Goal: Complete Application Form: Complete application form

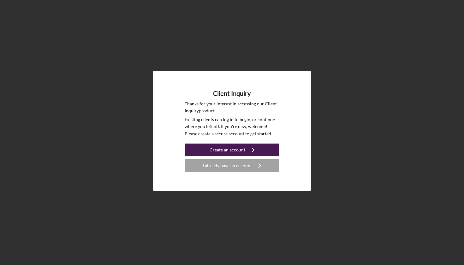
drag, startPoint x: 0, startPoint y: 0, endPoint x: 224, endPoint y: 150, distance: 269.7
click at [224, 150] on div "Create an account" at bounding box center [228, 150] width 36 height 13
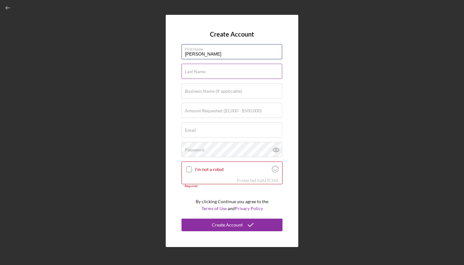
type input "[PERSON_NAME]"
type input "E"
type input "h"
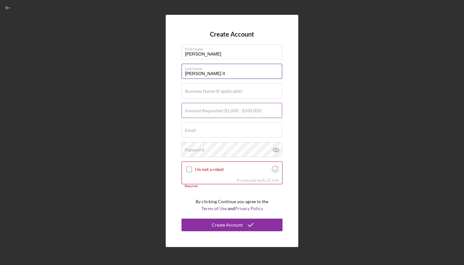
type input "[PERSON_NAME] II"
click at [228, 112] on label "Amount Requested ($1,000 - $500,000)" at bounding box center [223, 110] width 77 height 5
click at [228, 112] on input "Amount Requested ($1,000 - $500,000)" at bounding box center [231, 110] width 101 height 15
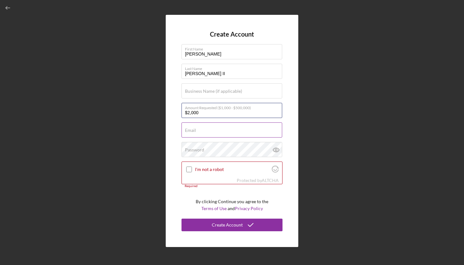
type input "$20,000"
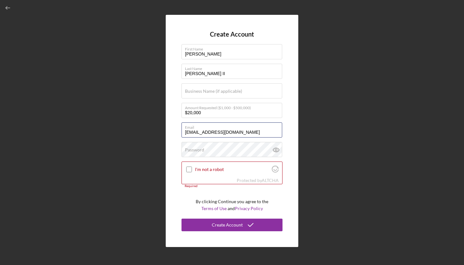
type input "[EMAIL_ADDRESS][DOMAIN_NAME]"
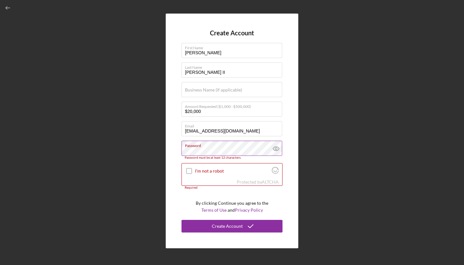
click at [278, 151] on icon at bounding box center [276, 149] width 16 height 16
click at [190, 170] on input "I'm not a robot" at bounding box center [189, 171] width 6 height 6
checkbox input "true"
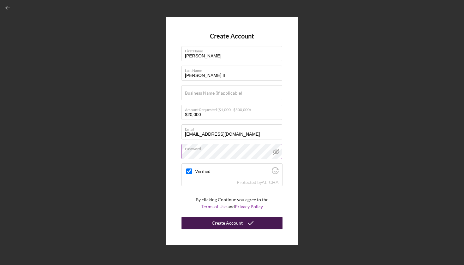
click at [217, 218] on div "Create Account" at bounding box center [227, 223] width 31 height 13
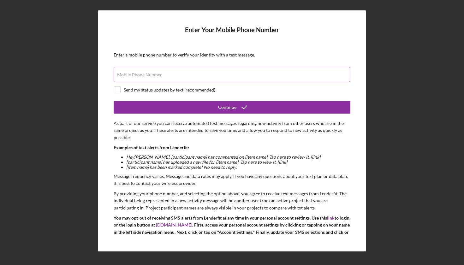
click at [166, 75] on input "Mobile Phone Number" at bounding box center [232, 74] width 236 height 15
type input "[PHONE_NUMBER]"
click at [158, 89] on div "Send my status updates by text (recommended)" at bounding box center [170, 89] width 92 height 5
checkbox input "true"
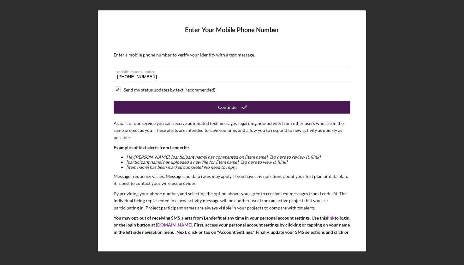
click at [181, 104] on button "Continue" at bounding box center [232, 107] width 237 height 13
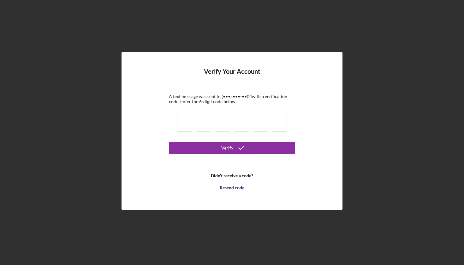
click at [179, 122] on input at bounding box center [184, 124] width 15 height 16
type input "9"
type input "7"
type input "5"
type input "3"
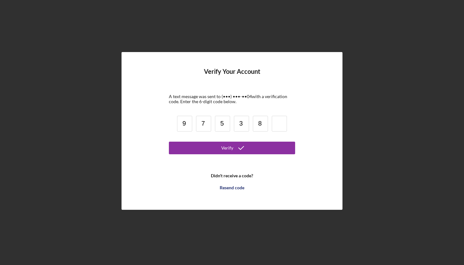
type input "8"
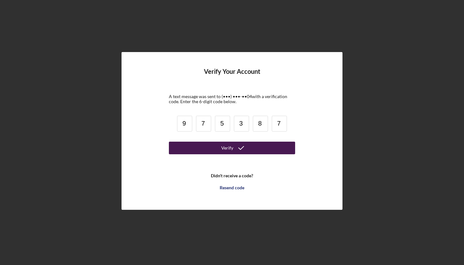
type input "7"
click at [205, 143] on button "Verify" at bounding box center [232, 148] width 126 height 13
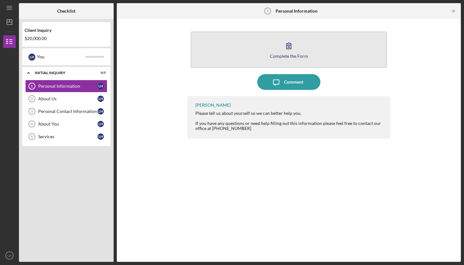
click at [336, 44] on button "Complete the Form Form" at bounding box center [289, 50] width 196 height 36
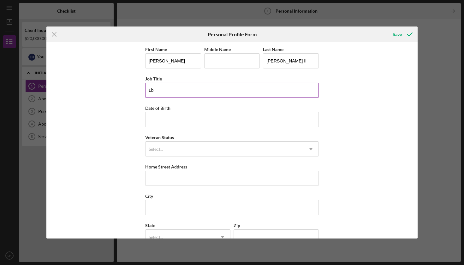
type input "L"
type input "P"
type input "Laborer"
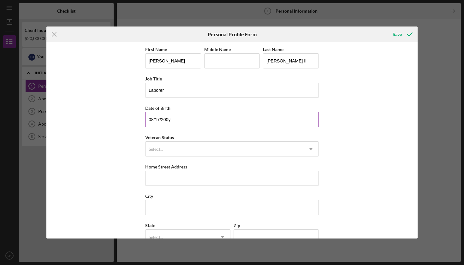
type input "[DATE]"
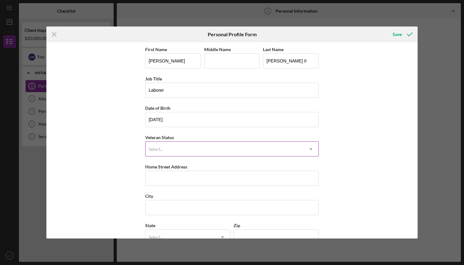
click at [184, 152] on div "Select..." at bounding box center [225, 149] width 158 height 15
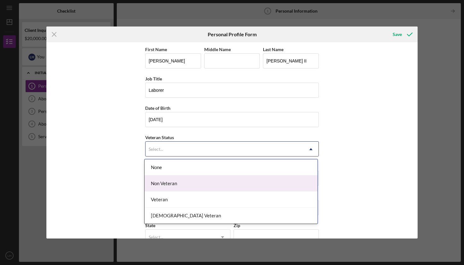
click at [181, 183] on div "Non Veteran" at bounding box center [231, 183] width 173 height 16
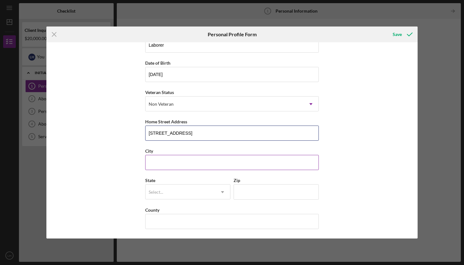
scroll to position [45, 0]
type input "[STREET_ADDRESS]"
type input "Arbor Vitae"
click at [219, 194] on icon "Icon/Dropdown Arrow" at bounding box center [222, 192] width 15 height 15
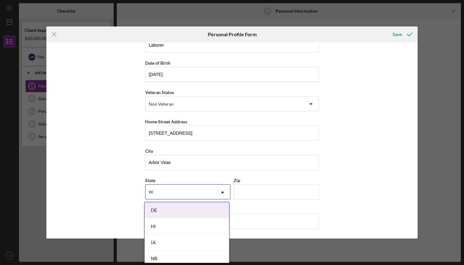
type input "WI"
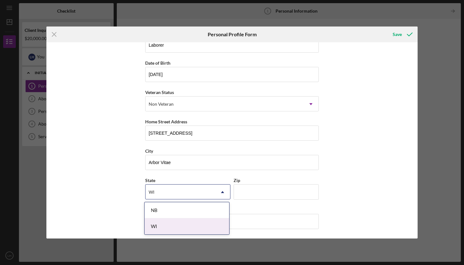
click at [205, 227] on div "WI" at bounding box center [187, 226] width 85 height 16
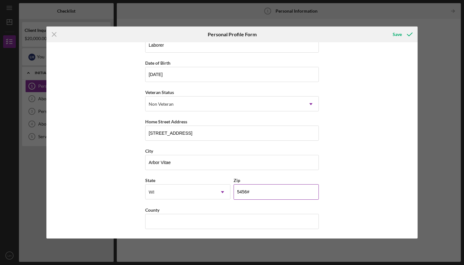
type input "54568"
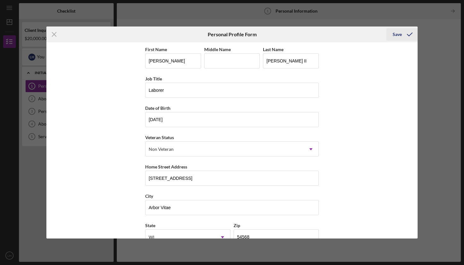
scroll to position [0, 0]
type input "Vilas"
click at [401, 33] on div "Save" at bounding box center [397, 34] width 9 height 13
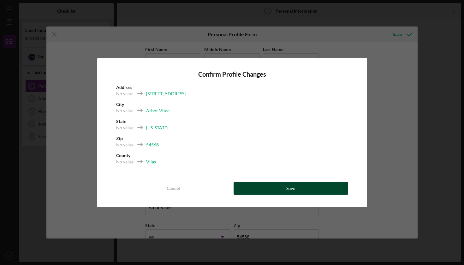
click at [260, 184] on button "Save" at bounding box center [291, 188] width 115 height 13
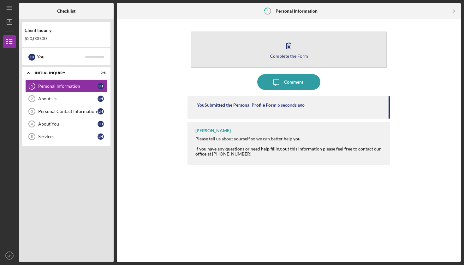
click at [278, 45] on button "Complete the Form Form" at bounding box center [289, 50] width 196 height 36
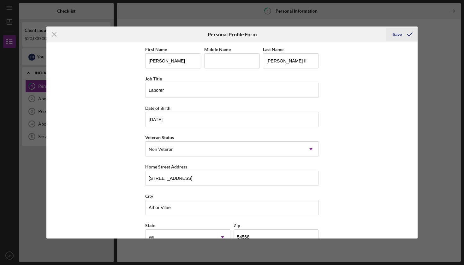
click at [402, 33] on icon "submit" at bounding box center [410, 35] width 16 height 16
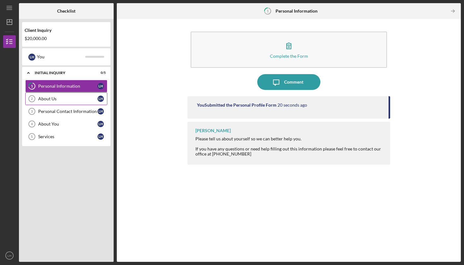
click at [86, 97] on div "About Us" at bounding box center [67, 98] width 59 height 5
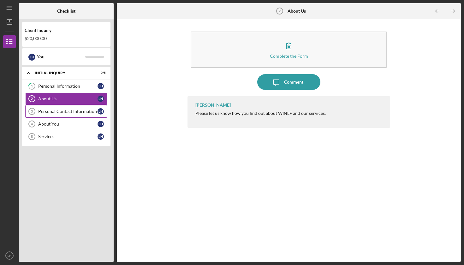
click at [78, 109] on link "Personal Contact Information 3 Personal Contact Information L H" at bounding box center [66, 111] width 82 height 13
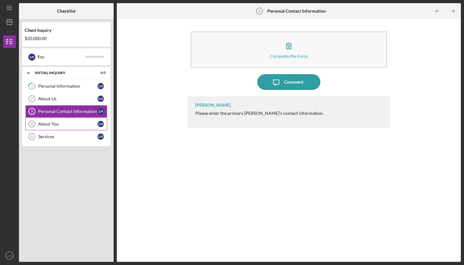
click at [72, 123] on div "About You" at bounding box center [67, 124] width 59 height 5
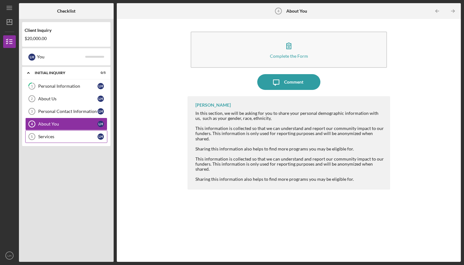
click at [69, 137] on div "Services" at bounding box center [67, 136] width 59 height 5
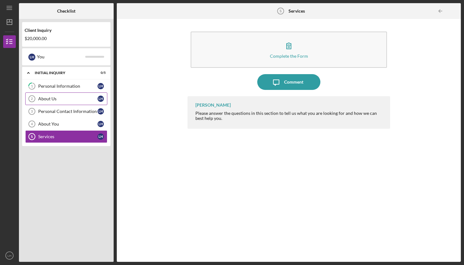
click at [70, 99] on div "About Us" at bounding box center [67, 98] width 59 height 5
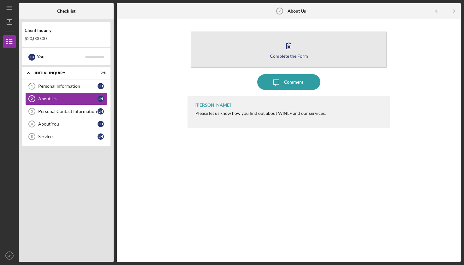
click at [270, 49] on button "Complete the Form Form" at bounding box center [289, 50] width 196 height 36
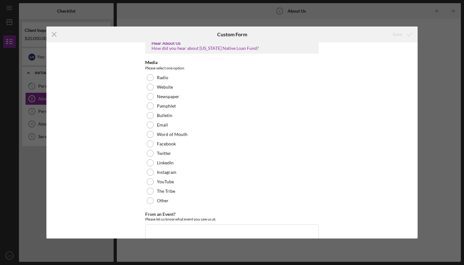
scroll to position [8, 0]
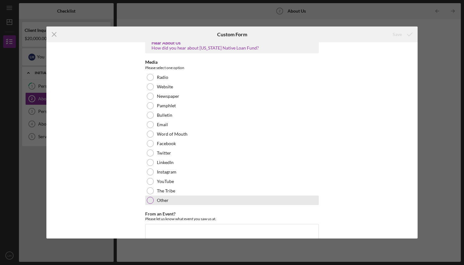
click at [154, 199] on div "Other" at bounding box center [232, 200] width 174 height 9
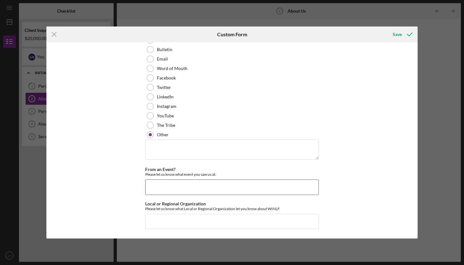
scroll to position [73, 0]
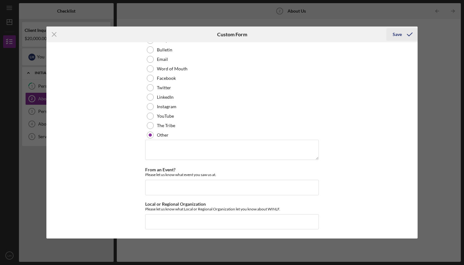
click at [406, 33] on icon "submit" at bounding box center [410, 35] width 16 height 16
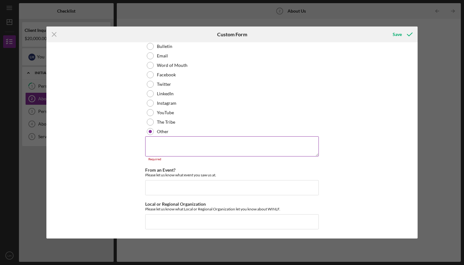
click at [167, 142] on textarea at bounding box center [232, 146] width 174 height 20
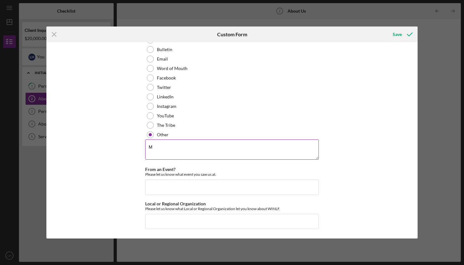
scroll to position [73, 0]
type textarea "My Dad"
click at [402, 39] on icon "submit" at bounding box center [410, 35] width 16 height 16
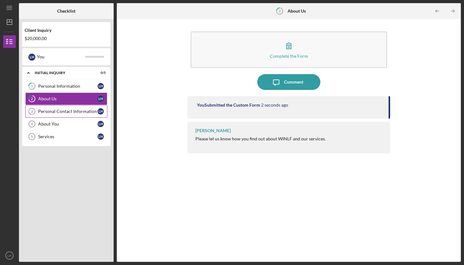
click at [70, 107] on link "Personal Contact Information 3 Personal Contact Information L H" at bounding box center [66, 111] width 82 height 13
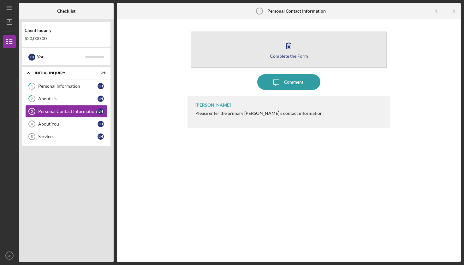
click at [247, 43] on button "Complete the Form Form" at bounding box center [289, 50] width 196 height 36
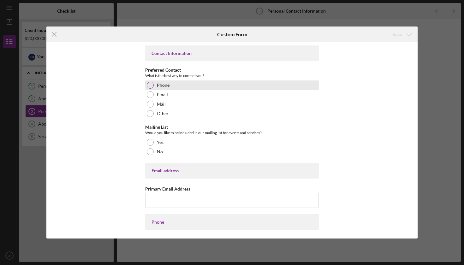
click at [165, 84] on label "Phone" at bounding box center [163, 85] width 13 height 5
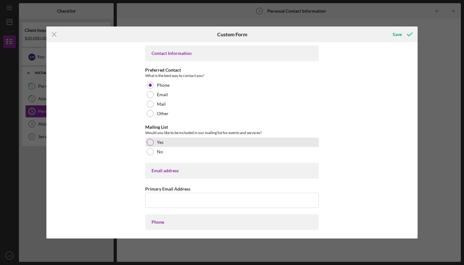
click at [164, 143] on div "Yes" at bounding box center [232, 142] width 174 height 9
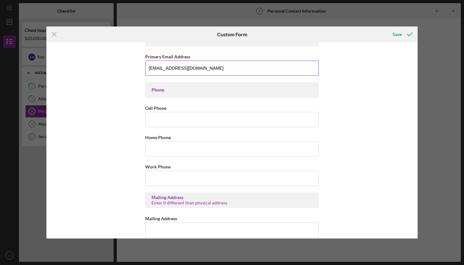
scroll to position [138, 0]
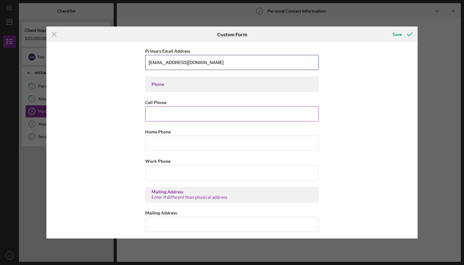
type input "[EMAIL_ADDRESS][DOMAIN_NAME]"
type input "[PHONE_NUMBER]"
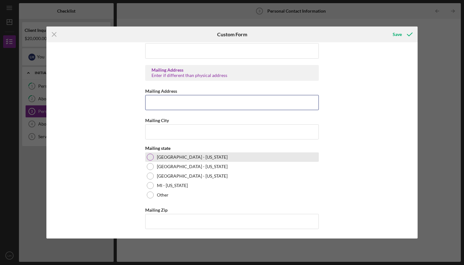
scroll to position [260, 0]
click at [168, 154] on div "[GEOGRAPHIC_DATA] - [US_STATE]" at bounding box center [232, 156] width 174 height 9
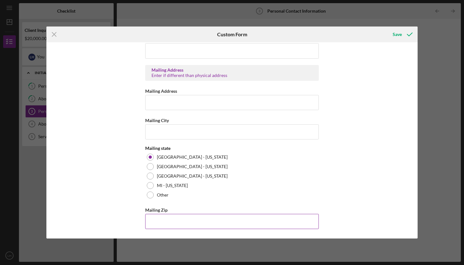
drag, startPoint x: 173, startPoint y: 224, endPoint x: 171, endPoint y: 220, distance: 4.0
type input "54,568"
click at [404, 37] on icon "submit" at bounding box center [410, 35] width 16 height 16
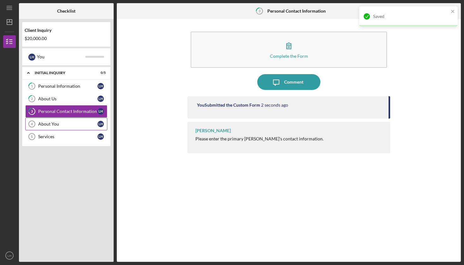
click at [75, 122] on div "About You" at bounding box center [67, 124] width 59 height 5
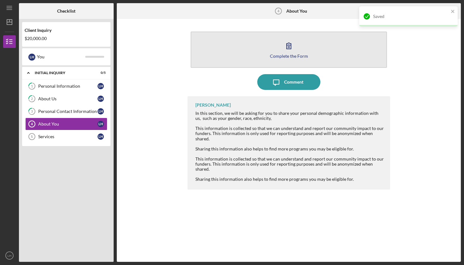
click at [306, 46] on button "Complete the Form Form" at bounding box center [289, 50] width 196 height 36
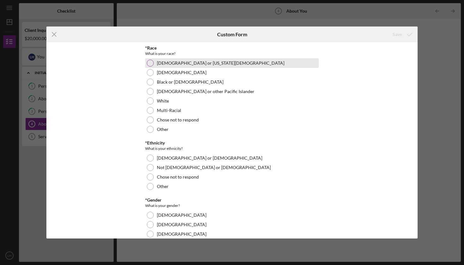
click at [185, 63] on label "[DEMOGRAPHIC_DATA] or [US_STATE][DEMOGRAPHIC_DATA]" at bounding box center [221, 63] width 128 height 5
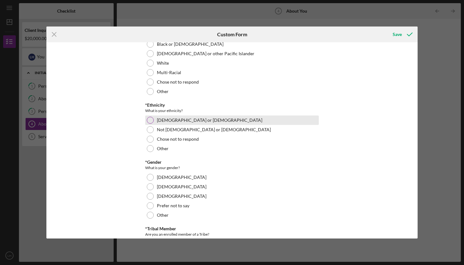
scroll to position [38, 0]
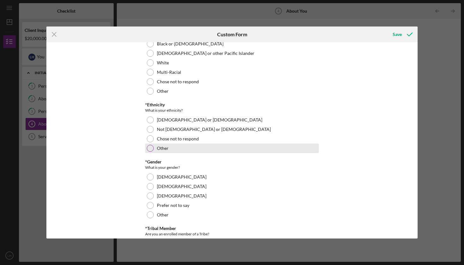
click at [176, 151] on div "Other" at bounding box center [232, 148] width 174 height 9
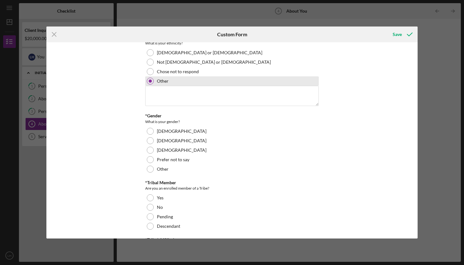
scroll to position [119, 0]
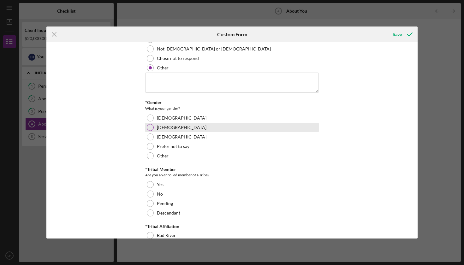
click at [164, 127] on label "[DEMOGRAPHIC_DATA]" at bounding box center [182, 127] width 50 height 5
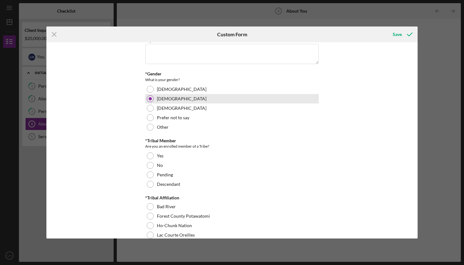
scroll to position [148, 0]
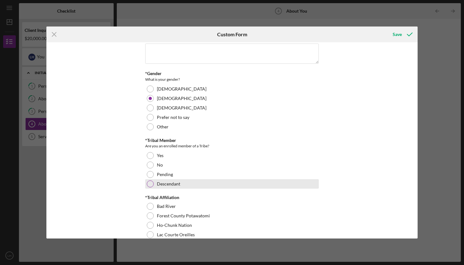
click at [161, 184] on label "Descendant" at bounding box center [168, 183] width 23 height 5
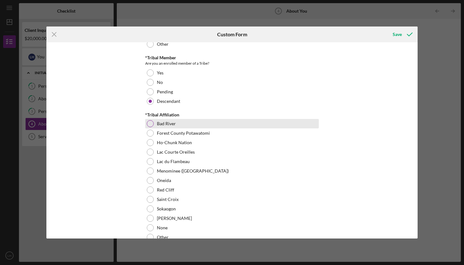
scroll to position [233, 0]
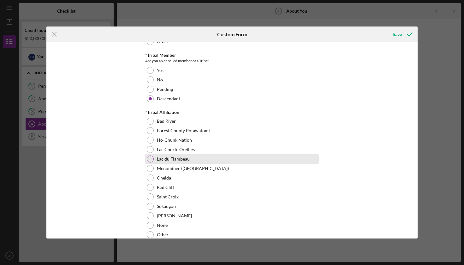
click at [162, 157] on label "Lac du Flambeau" at bounding box center [173, 159] width 33 height 5
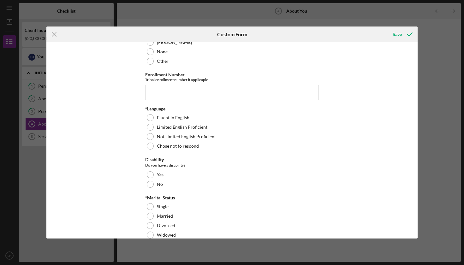
scroll to position [405, 0]
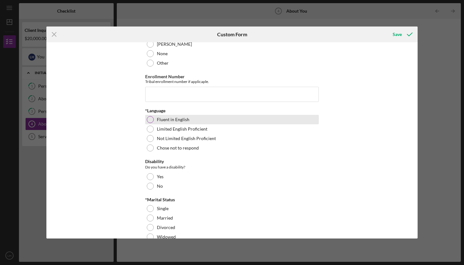
click at [181, 120] on label "Fluent in English" at bounding box center [173, 119] width 33 height 5
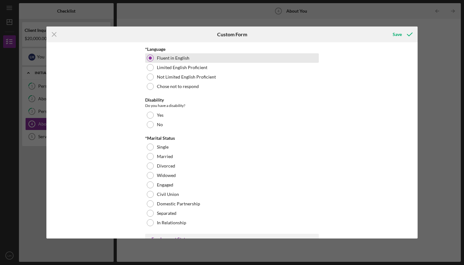
scroll to position [470, 0]
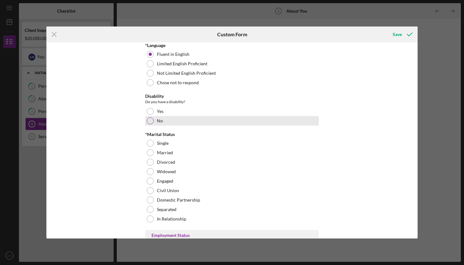
click at [152, 117] on div "No" at bounding box center [232, 120] width 174 height 9
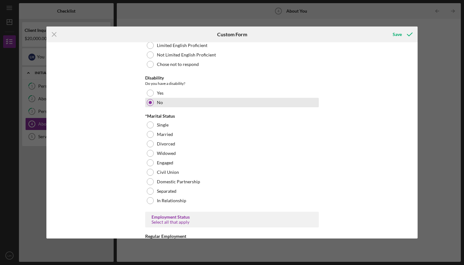
scroll to position [489, 0]
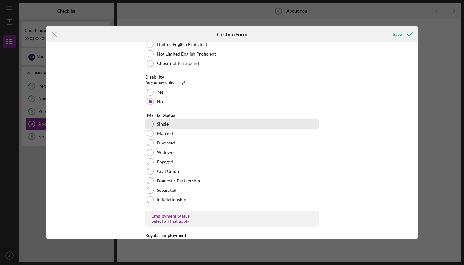
click at [149, 124] on div at bounding box center [150, 124] width 7 height 7
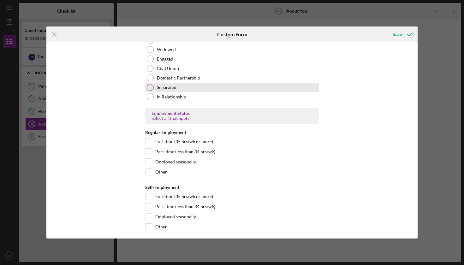
scroll to position [592, 0]
click at [148, 143] on input "Full-time (35 hrs/wk or more)" at bounding box center [149, 142] width 6 height 6
checkbox input "true"
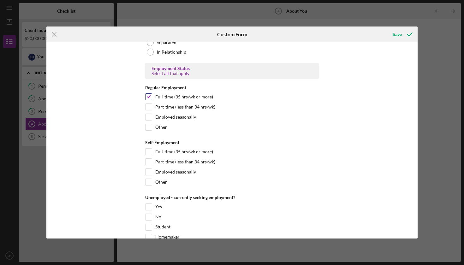
scroll to position [639, 0]
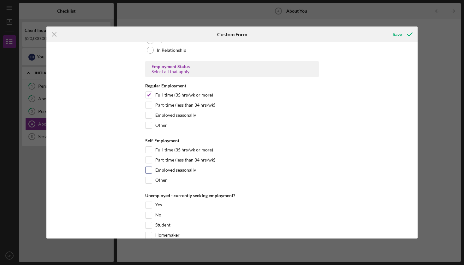
click at [161, 170] on label "Employed seasonally" at bounding box center [175, 170] width 41 height 6
click at [152, 170] on input "Employed seasonally" at bounding box center [149, 170] width 6 height 6
click at [161, 170] on label "Employed seasonally" at bounding box center [175, 170] width 41 height 6
click at [152, 170] on input "Employed seasonally" at bounding box center [149, 170] width 6 height 6
checkbox input "false"
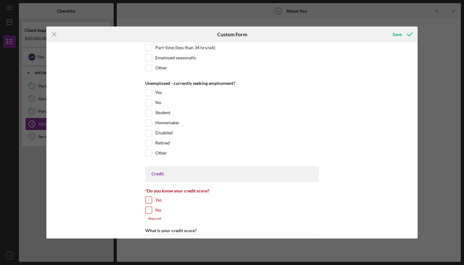
scroll to position [753, 0]
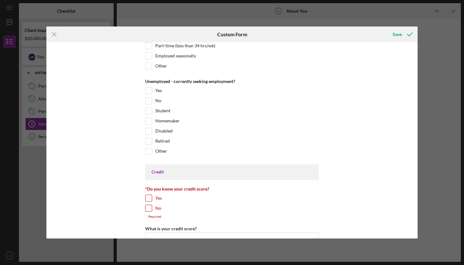
click at [155, 196] on label "Yes" at bounding box center [158, 198] width 7 height 6
click at [152, 196] on input "Yes" at bounding box center [149, 198] width 6 height 6
checkbox input "true"
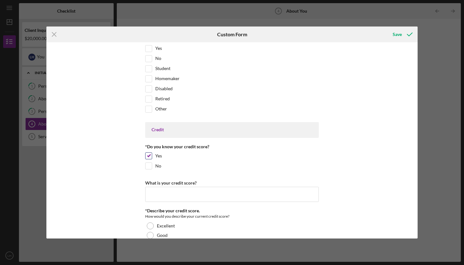
scroll to position [799, 0]
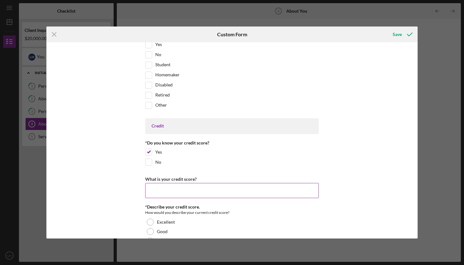
click at [159, 188] on input "What is your credit score?" at bounding box center [232, 190] width 174 height 15
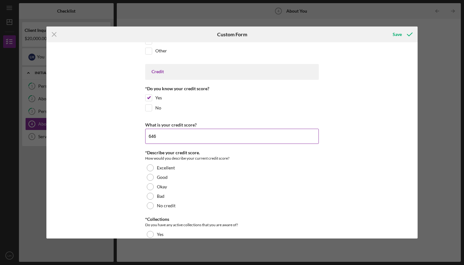
scroll to position [856, 0]
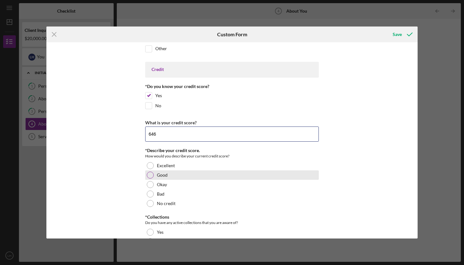
type input "646"
click at [176, 176] on div "Good" at bounding box center [232, 174] width 174 height 9
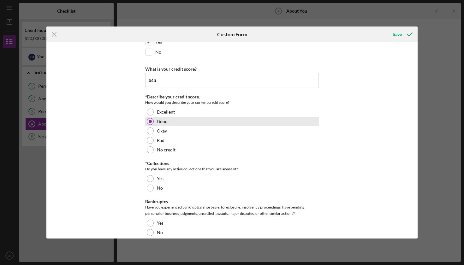
scroll to position [910, 0]
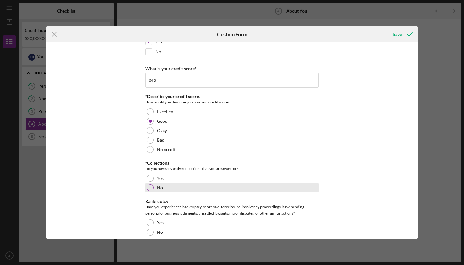
click at [164, 192] on div "No" at bounding box center [232, 187] width 174 height 9
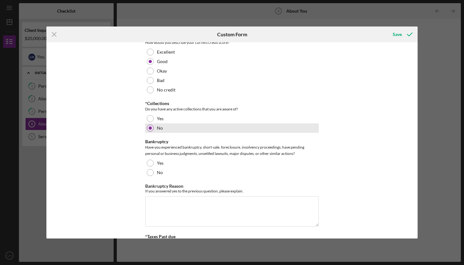
scroll to position [983, 0]
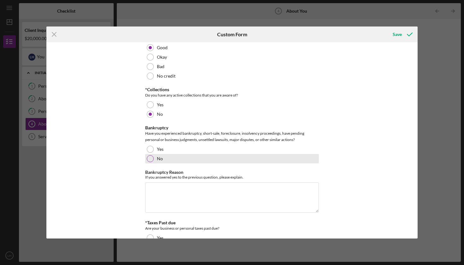
click at [160, 158] on label "No" at bounding box center [160, 158] width 6 height 5
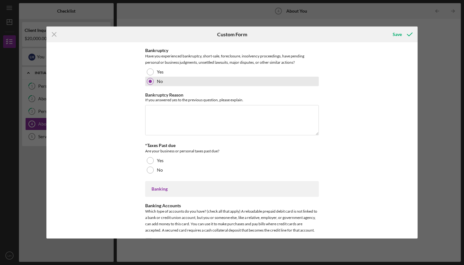
scroll to position [1061, 0]
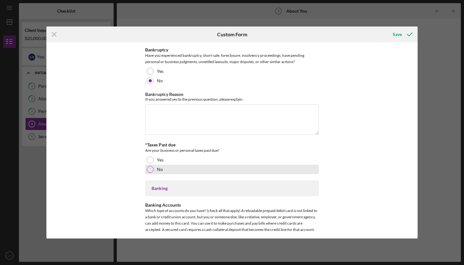
click at [171, 167] on div "No" at bounding box center [232, 169] width 174 height 9
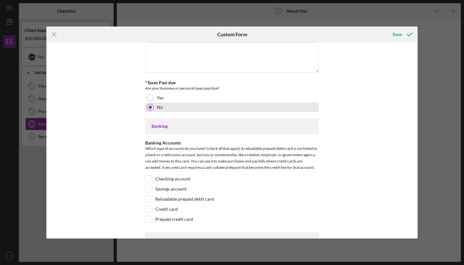
scroll to position [1129, 0]
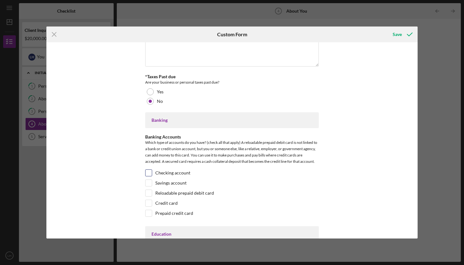
click at [171, 172] on label "Checking account" at bounding box center [172, 173] width 35 height 6
click at [152, 172] on input "Checking account" at bounding box center [149, 173] width 6 height 6
checkbox input "true"
click at [169, 181] on label "Savings account" at bounding box center [170, 183] width 31 height 6
click at [152, 181] on input "Savings account" at bounding box center [149, 183] width 6 height 6
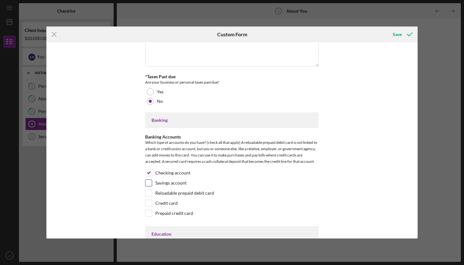
checkbox input "true"
click at [158, 203] on label "Credit card" at bounding box center [166, 203] width 22 height 6
click at [152, 203] on input "Credit card" at bounding box center [149, 203] width 6 height 6
checkbox input "true"
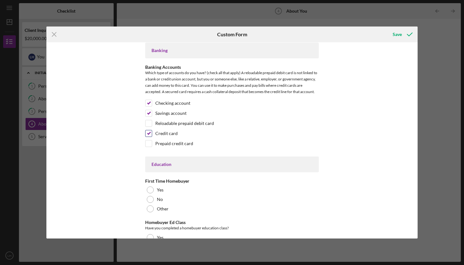
scroll to position [1199, 0]
click at [165, 199] on div "No" at bounding box center [232, 198] width 174 height 9
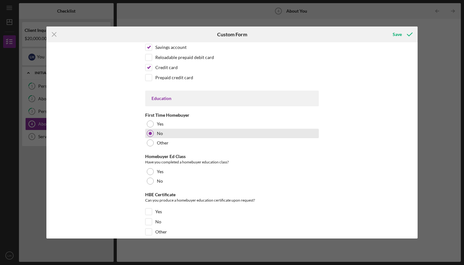
scroll to position [1268, 0]
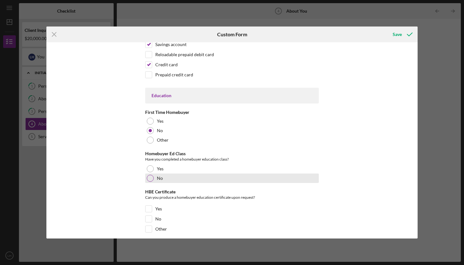
click at [160, 176] on label "No" at bounding box center [160, 178] width 6 height 5
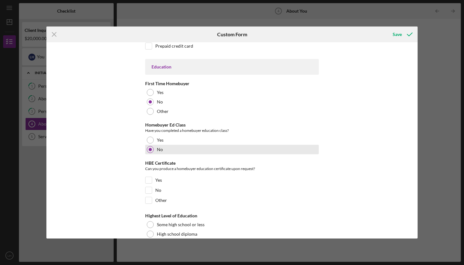
scroll to position [1315, 0]
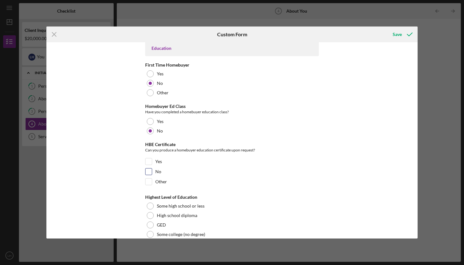
click at [159, 169] on label "No" at bounding box center [158, 172] width 6 height 6
click at [152, 169] on input "No" at bounding box center [149, 172] width 6 height 6
checkbox input "true"
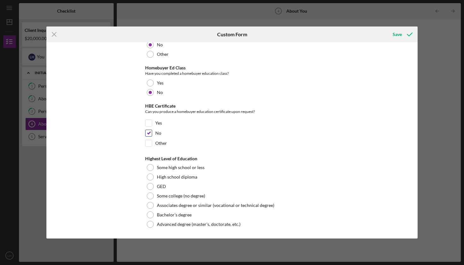
scroll to position [1353, 0]
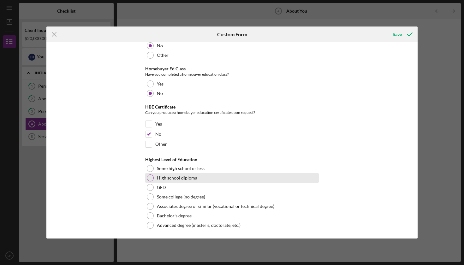
click at [171, 181] on div "High school diploma" at bounding box center [232, 177] width 174 height 9
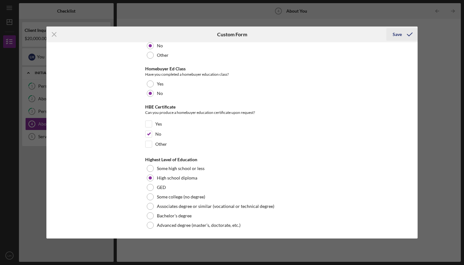
click at [402, 36] on icon "submit" at bounding box center [410, 35] width 16 height 16
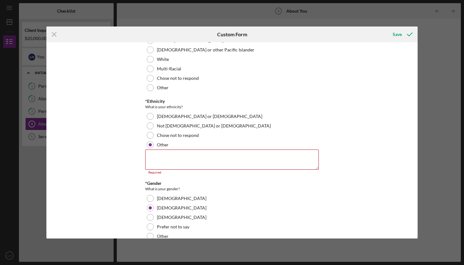
scroll to position [41, 0]
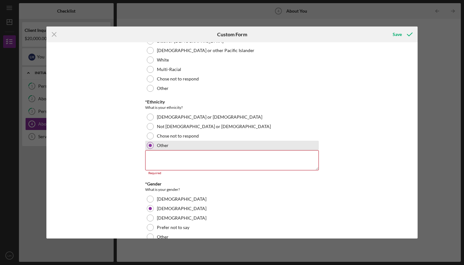
click at [176, 145] on div "Other" at bounding box center [232, 145] width 174 height 9
click at [149, 146] on div at bounding box center [150, 145] width 3 height 3
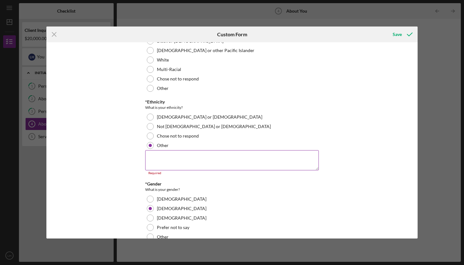
click at [160, 159] on textarea at bounding box center [232, 160] width 174 height 20
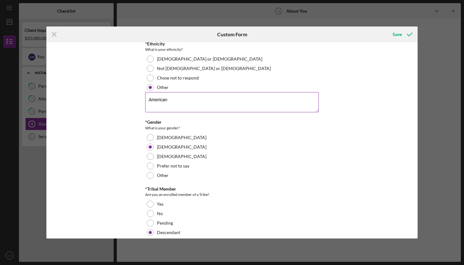
scroll to position [99, 0]
type textarea "American Indian"
click at [396, 35] on div "Save" at bounding box center [397, 34] width 9 height 13
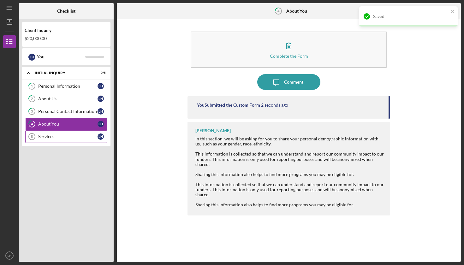
click at [54, 135] on div "Services" at bounding box center [67, 136] width 59 height 5
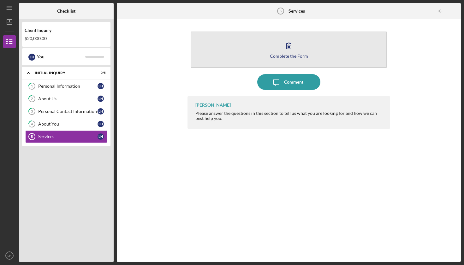
click at [291, 40] on icon "button" at bounding box center [289, 46] width 16 height 16
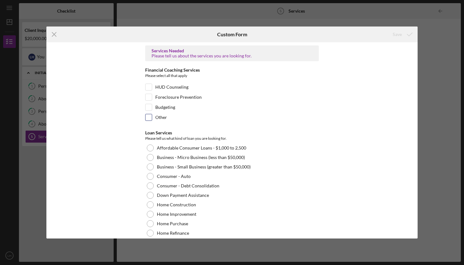
click at [159, 118] on label "Other" at bounding box center [161, 117] width 12 height 6
click at [152, 118] on input "Other" at bounding box center [149, 117] width 6 height 6
checkbox input "true"
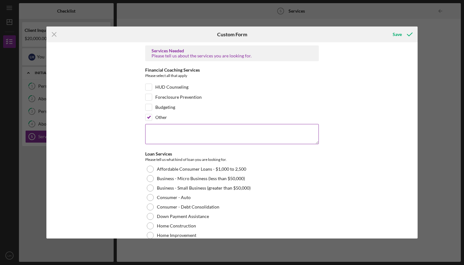
click at [157, 135] on textarea at bounding box center [232, 134] width 174 height 20
type textarea "j"
type textarea "H"
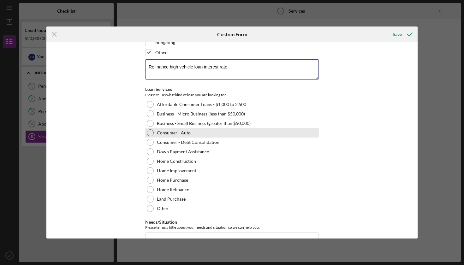
scroll to position [73, 0]
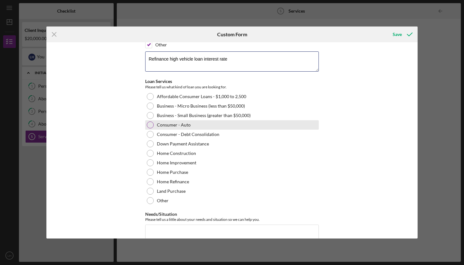
type textarea "Refinance high vehicle loan interest rate"
click at [180, 125] on label "Consumer - Auto" at bounding box center [174, 124] width 34 height 5
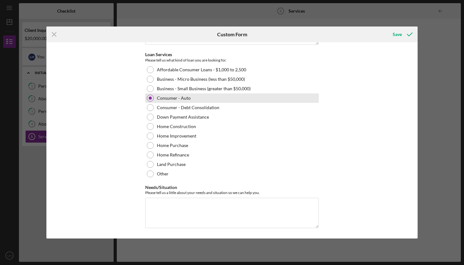
scroll to position [99, 0]
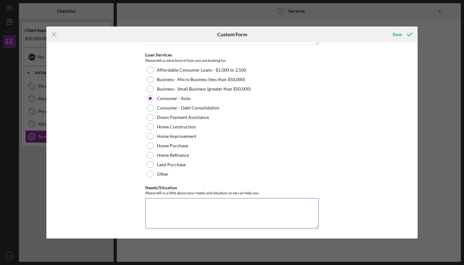
click at [217, 210] on textarea "Needs/Situation" at bounding box center [232, 213] width 174 height 30
type textarea "Im looking to get truck refinanced"
click at [396, 36] on div "Save" at bounding box center [397, 34] width 9 height 13
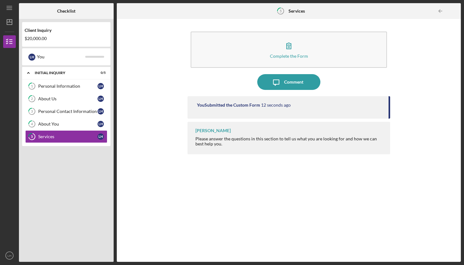
click at [213, 130] on div "[PERSON_NAME]" at bounding box center [212, 130] width 35 height 5
click at [268, 152] on div "[PERSON_NAME] Please answer the questions in this section to tell us what you a…" at bounding box center [288, 138] width 203 height 33
drag, startPoint x: 131, startPoint y: 95, endPoint x: 110, endPoint y: 29, distance: 69.7
click at [110, 29] on div "Checklist Client Inquiry $20,000.00 L H You Icon/Expander Initial Inquiry 0 / 5…" at bounding box center [240, 132] width 442 height 259
click at [181, 35] on div "Complete the Form Form Icon/Message Comment You Submitted the Custom Form 18 se…" at bounding box center [289, 140] width 338 height 237
